Goal: Information Seeking & Learning: Find specific fact

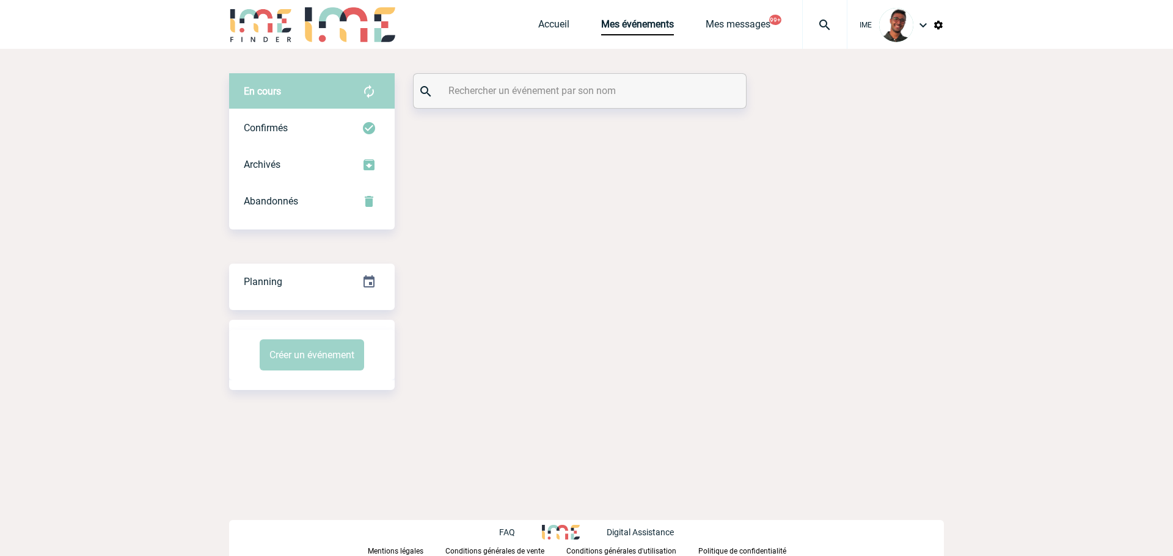
click at [544, 99] on input "text" at bounding box center [581, 91] width 272 height 18
paste input "CROUZET"
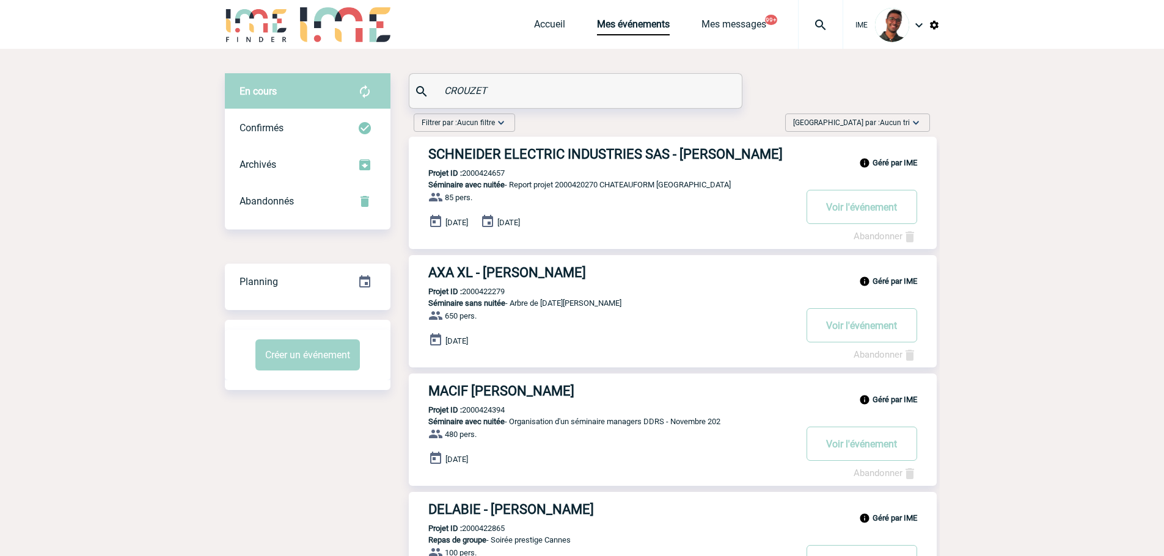
click at [651, 128] on div "Filtrer par : Aucun filtre Aucun filtre Prise de brief Recherche & Sélection Pr…" at bounding box center [672, 125] width 526 height 23
click at [313, 125] on div "Confirmés" at bounding box center [308, 128] width 166 height 37
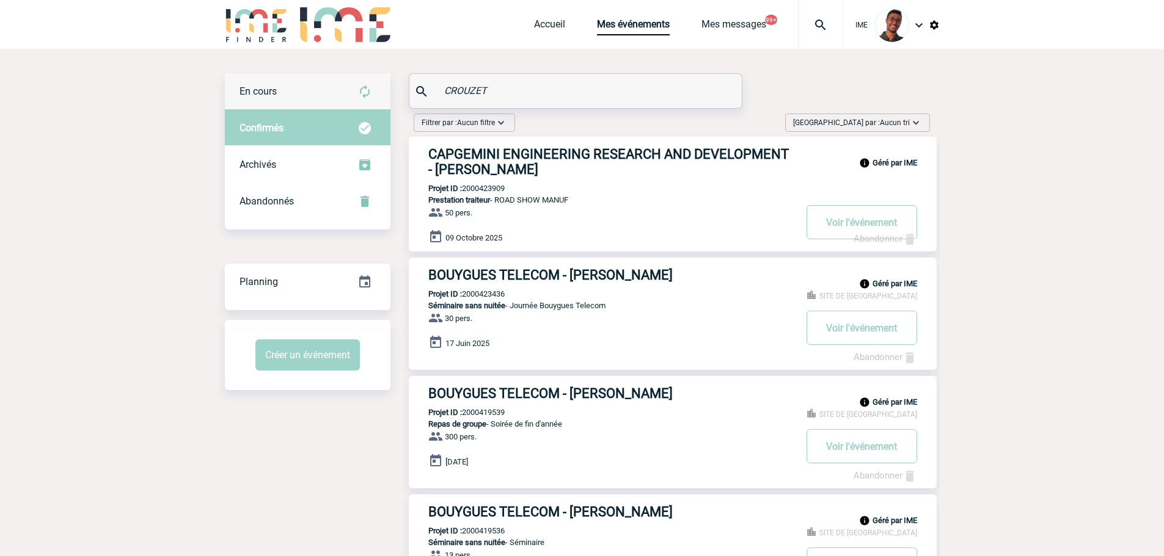
click at [329, 93] on div "En cours" at bounding box center [308, 91] width 166 height 37
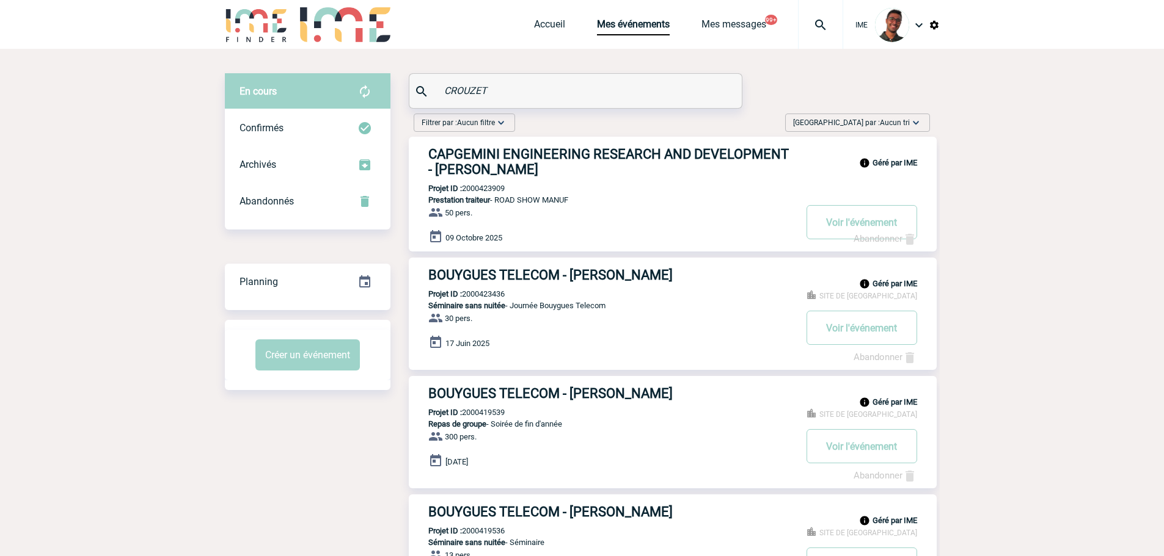
paste input "ABALLERO"
drag, startPoint x: 509, startPoint y: 92, endPoint x: 432, endPoint y: 91, distance: 77.0
click at [432, 91] on div "CROUZET" at bounding box center [575, 91] width 332 height 34
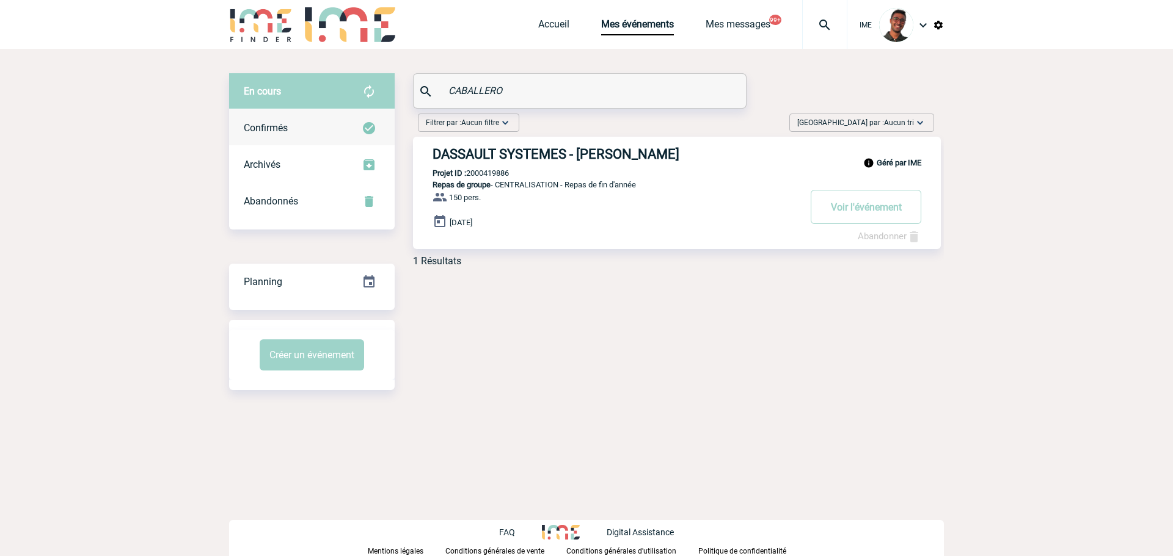
click at [313, 127] on div "Confirmés" at bounding box center [312, 128] width 166 height 37
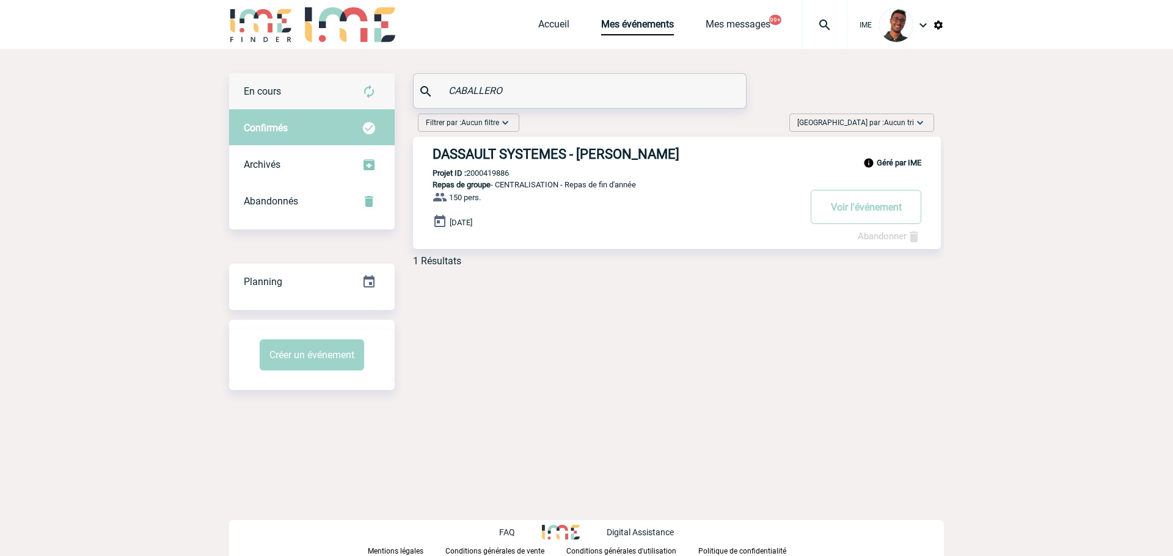
click at [331, 98] on div "En cours" at bounding box center [312, 91] width 166 height 37
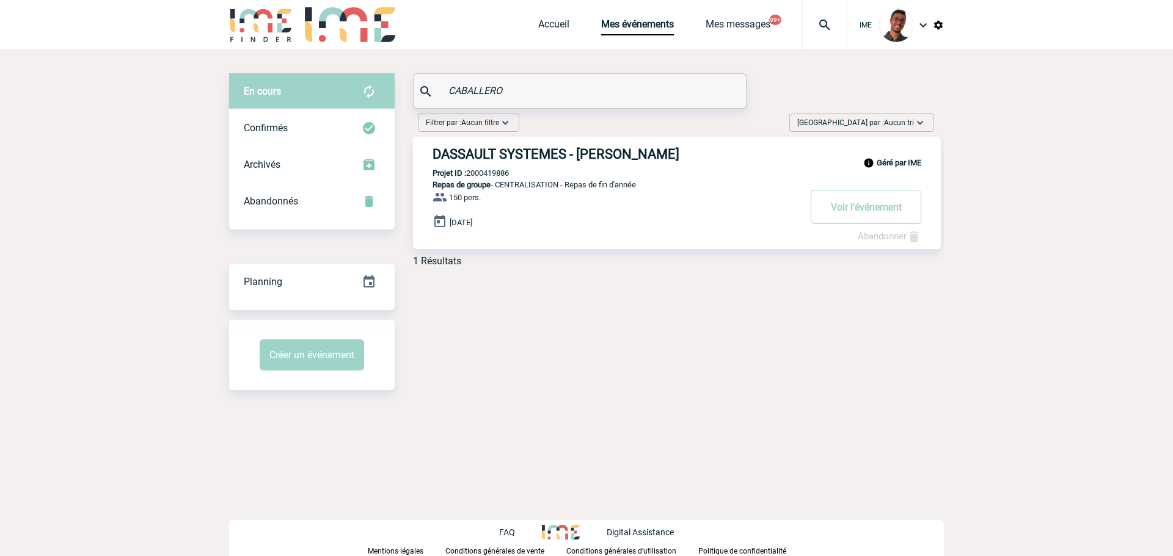
drag, startPoint x: 509, startPoint y: 94, endPoint x: 354, endPoint y: 81, distance: 155.7
click at [354, 81] on div "En cours En cours Confirmés Archivés Abandonnés En cours Confirmés Archivés Aba…" at bounding box center [586, 174] width 715 height 203
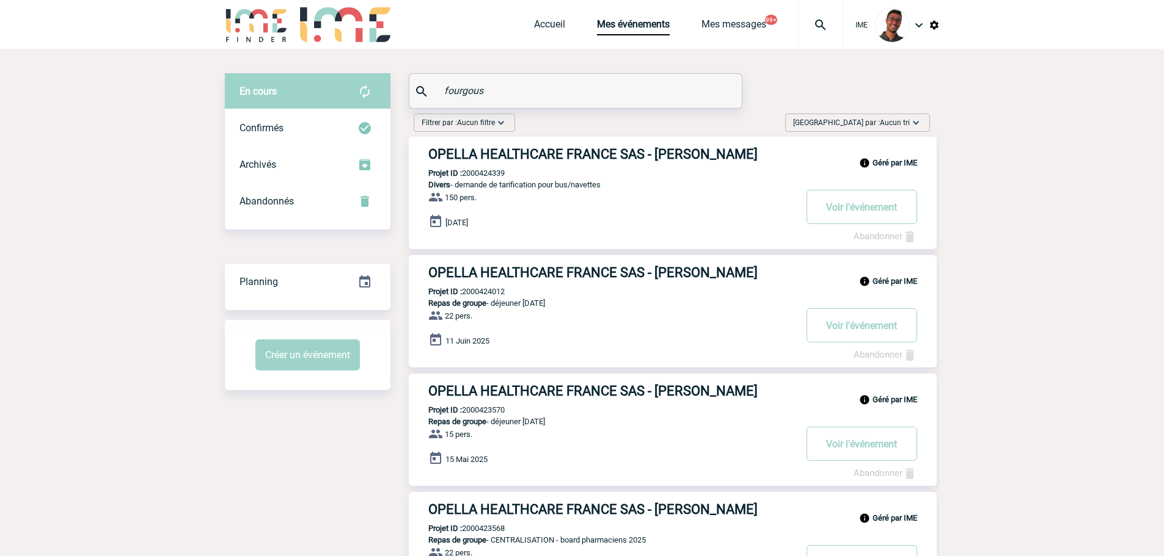
type input "fourgous"
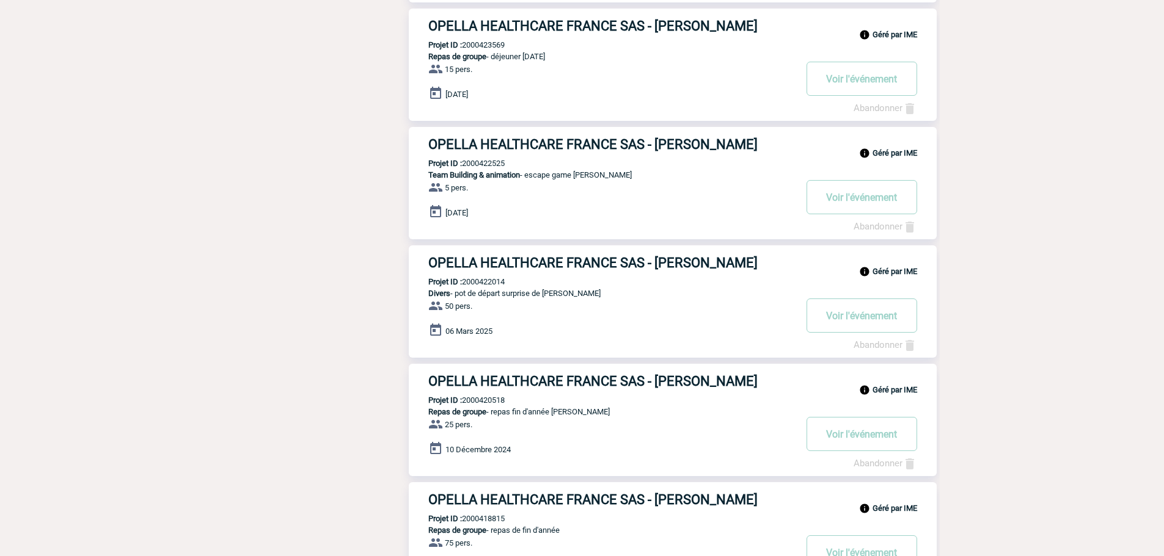
scroll to position [834, 0]
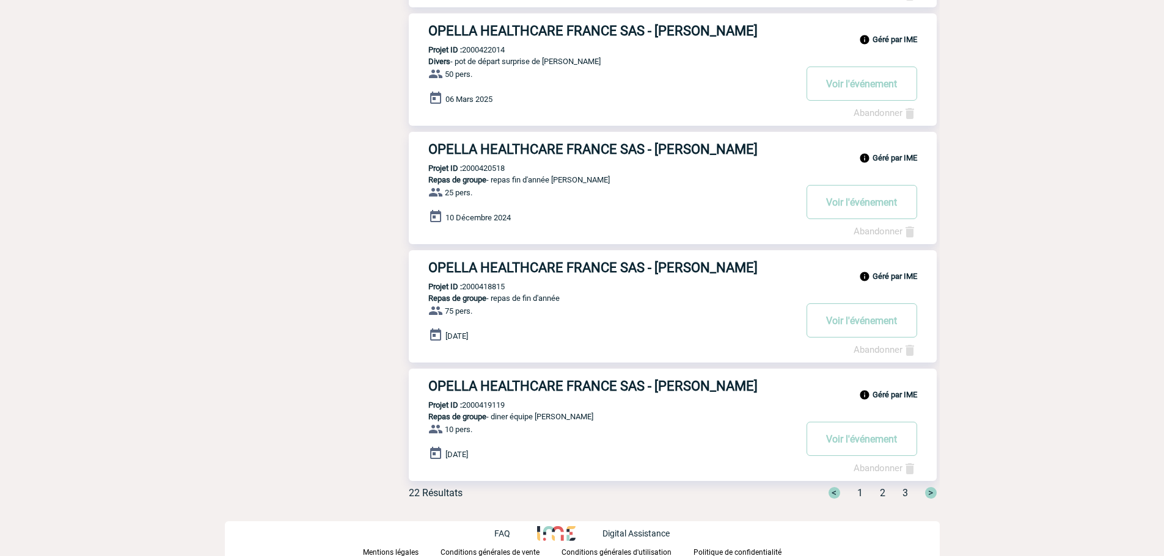
drag, startPoint x: 560, startPoint y: 152, endPoint x: 315, endPoint y: 159, distance: 244.5
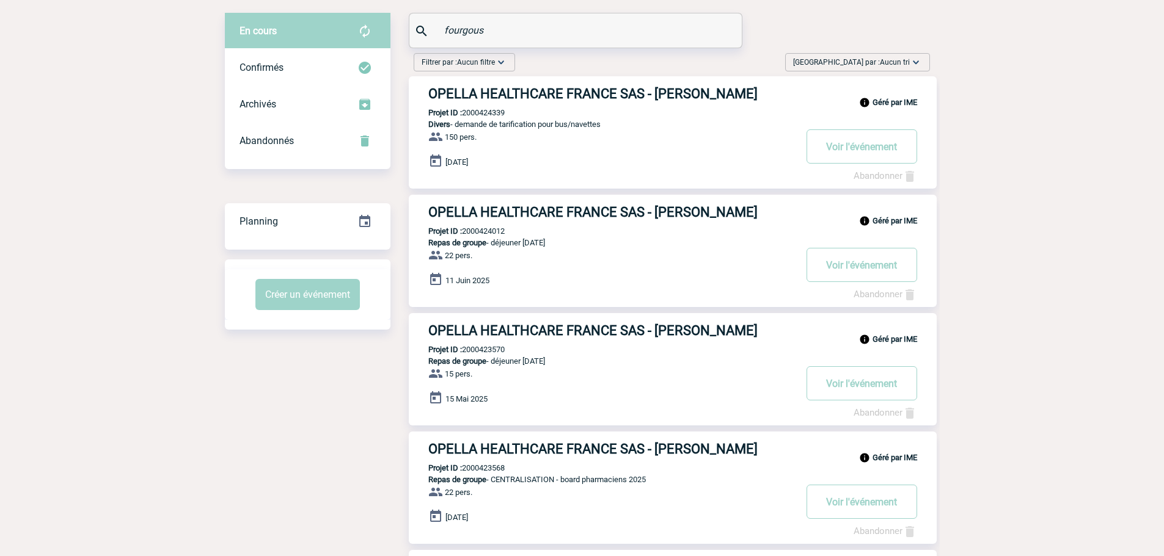
scroll to position [0, 0]
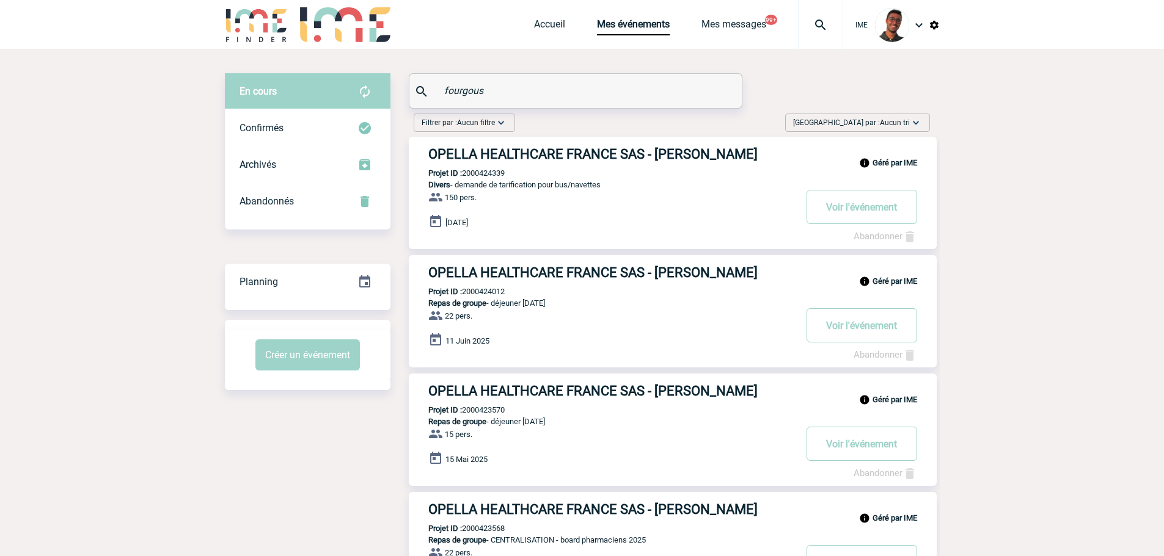
click at [481, 164] on div "Géré par IME OPELLA HEALTHCARE FRANCE SAS - Valérie FOURGOUS Projet ID : 200042…" at bounding box center [673, 193] width 528 height 112
click at [478, 172] on p "Projet ID : 2000424339" at bounding box center [457, 173] width 96 height 9
copy p "2000424339"
click at [839, 18] on img at bounding box center [820, 25] width 44 height 15
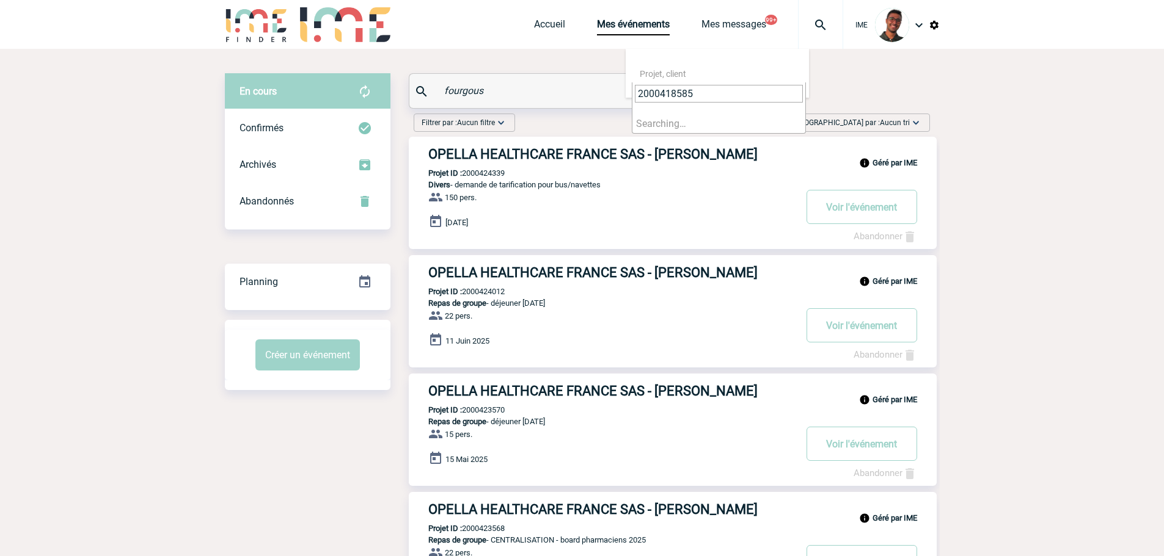
type input "2000418585"
click at [687, 130] on li "Searching…" at bounding box center [718, 123] width 173 height 19
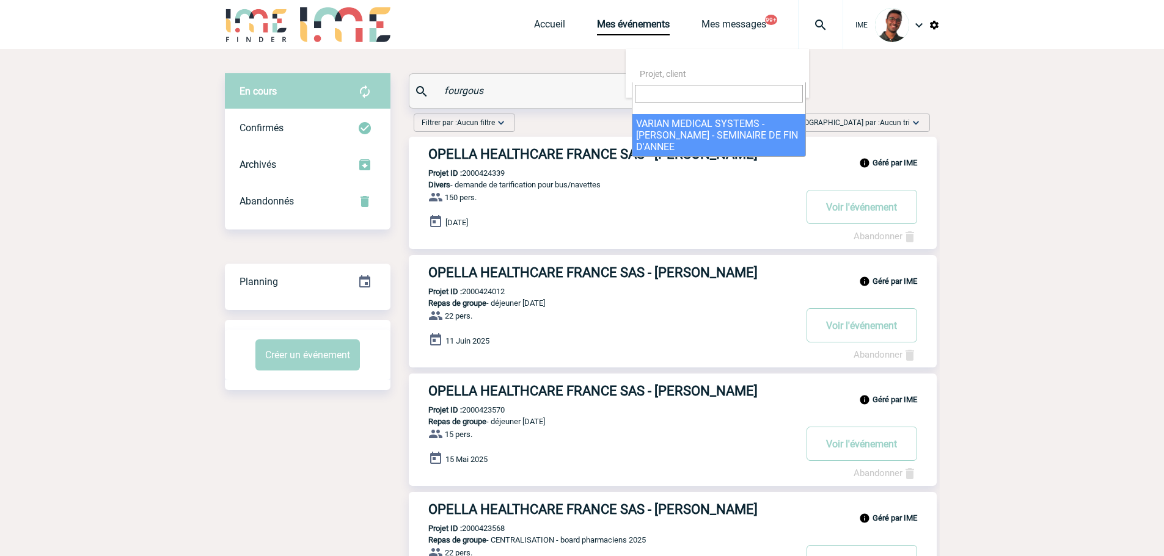
select select "18086"
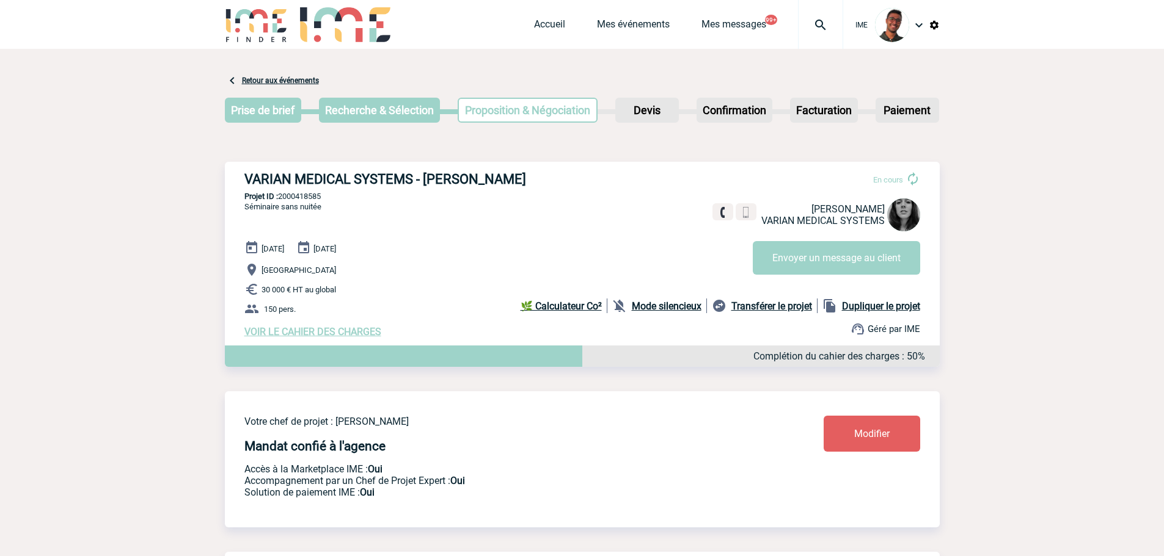
click at [483, 178] on h3 "VARIAN MEDICAL SYSTEMS - [PERSON_NAME]" at bounding box center [427, 179] width 367 height 15
click at [483, 179] on h3 "VARIAN MEDICAL SYSTEMS - [PERSON_NAME]" at bounding box center [427, 179] width 367 height 15
copy h3 "[DEMOGRAPHIC_DATA]"
click at [327, 384] on div "VARIAN MEDICAL SYSTEMS - Justine PAGANO En cours Justine PAGANO VARIAN MEDICAL …" at bounding box center [582, 277] width 715 height 230
click at [551, 274] on p "Saint-Cloud" at bounding box center [591, 270] width 695 height 15
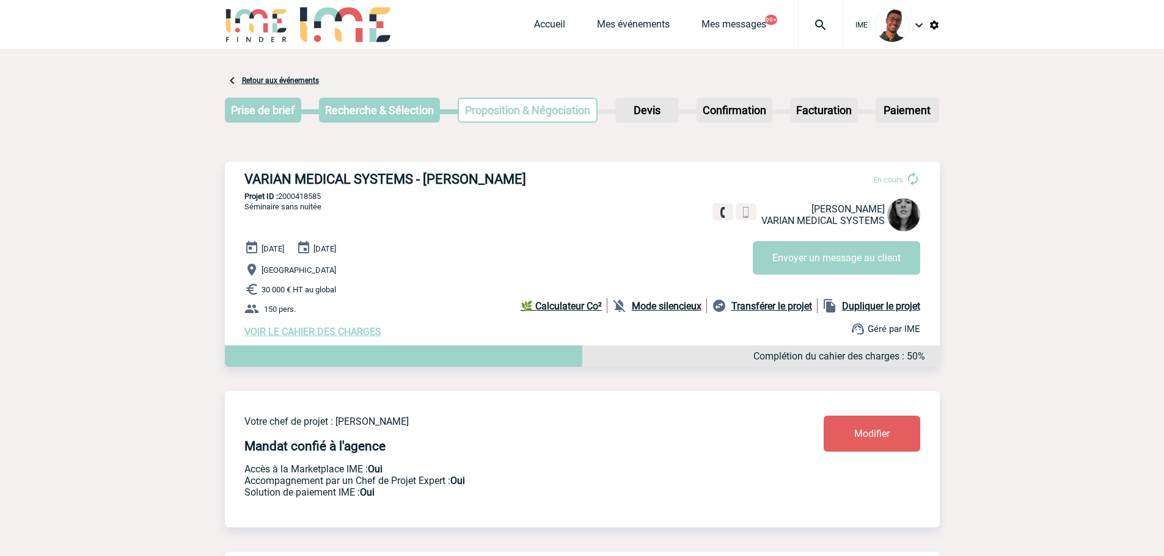
click at [296, 199] on p "Projet ID : 2000418585" at bounding box center [582, 196] width 715 height 9
copy p "2000418585"
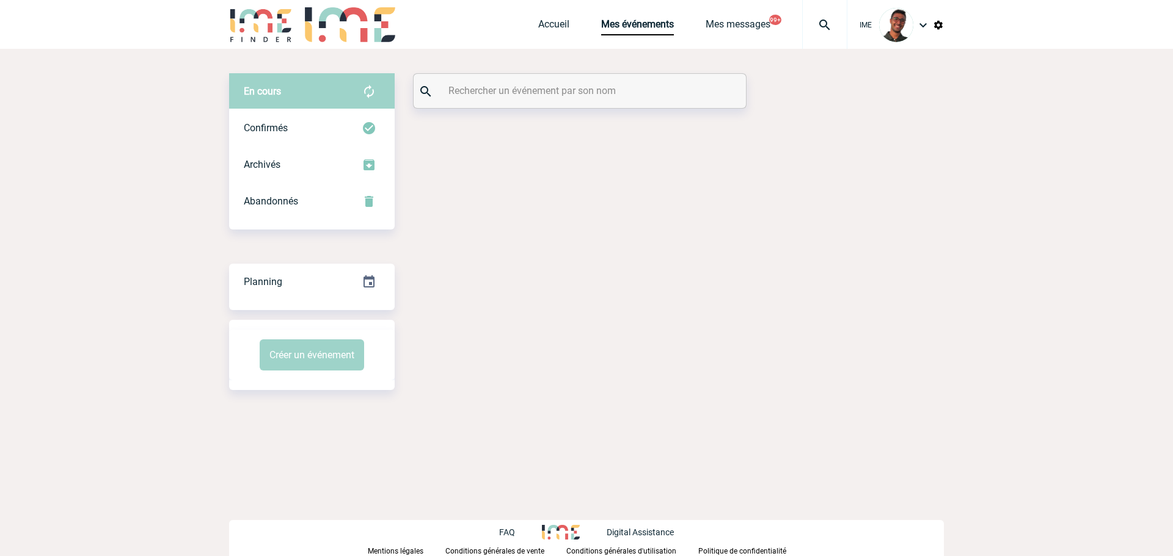
drag, startPoint x: 0, startPoint y: 0, endPoint x: 536, endPoint y: 92, distance: 544.1
click at [536, 92] on input "text" at bounding box center [581, 91] width 272 height 18
paste input "[DEMOGRAPHIC_DATA]"
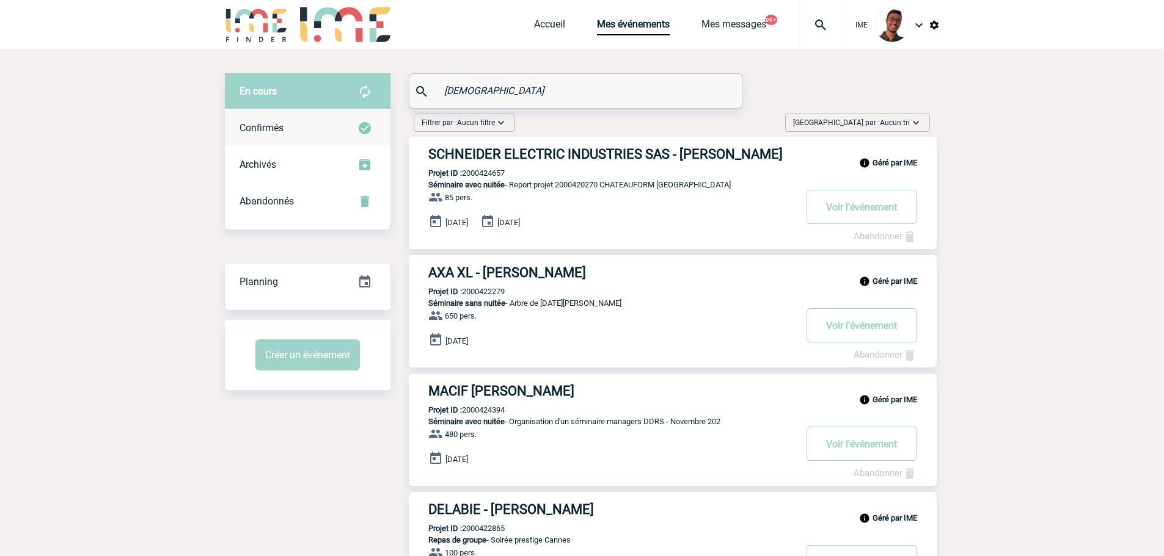
type input "[DEMOGRAPHIC_DATA]"
click at [365, 128] on img at bounding box center [364, 128] width 15 height 15
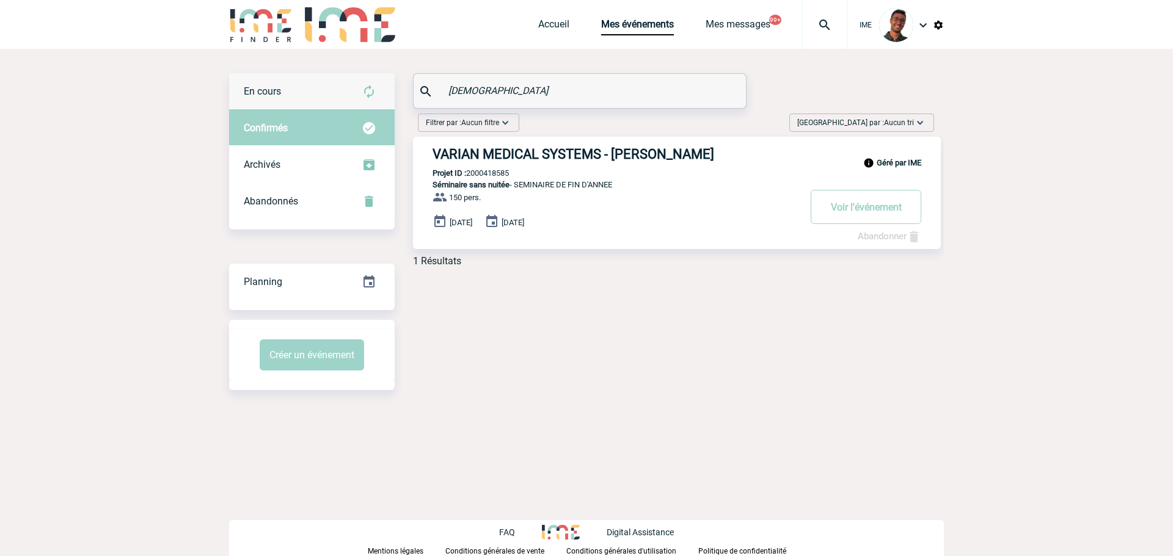
click at [367, 91] on img at bounding box center [369, 91] width 15 height 15
